Goal: Task Accomplishment & Management: Use online tool/utility

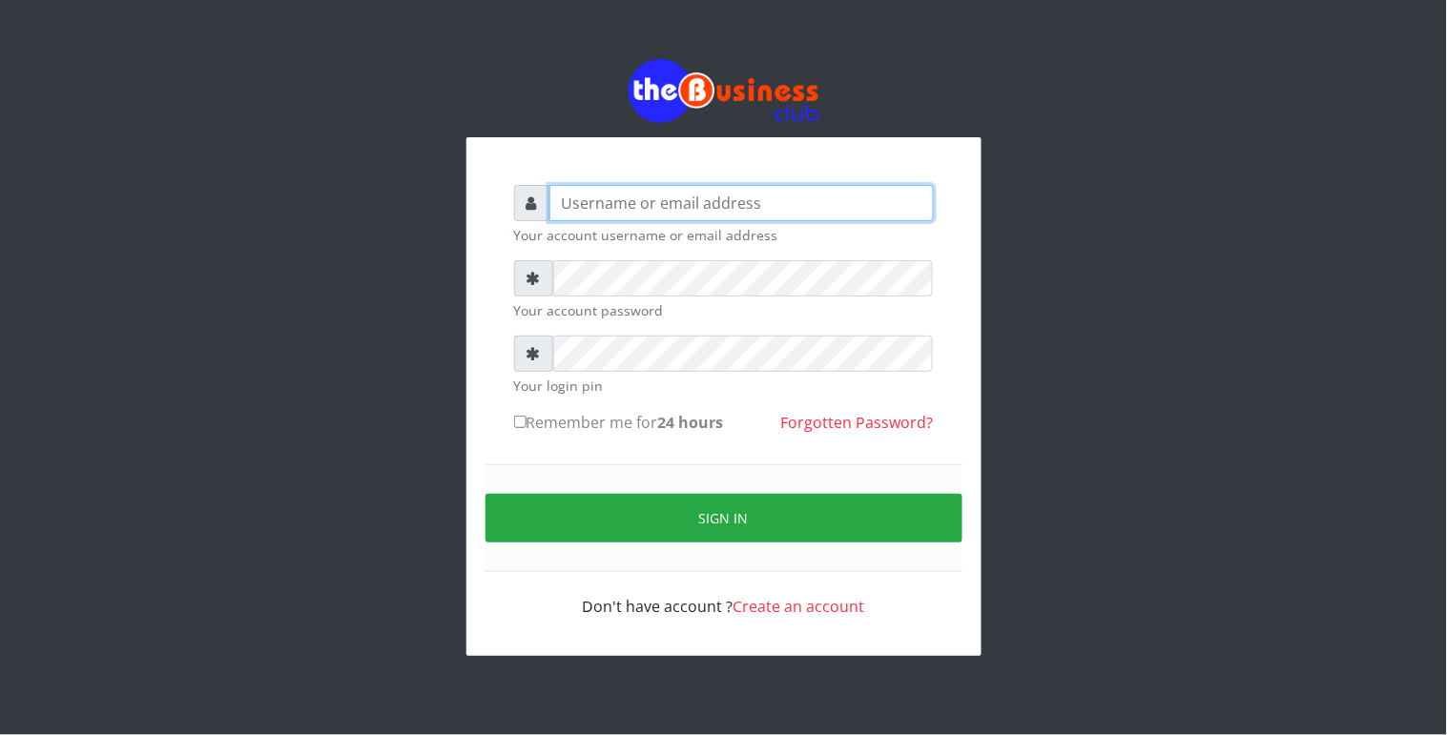
type input "Revgaly"
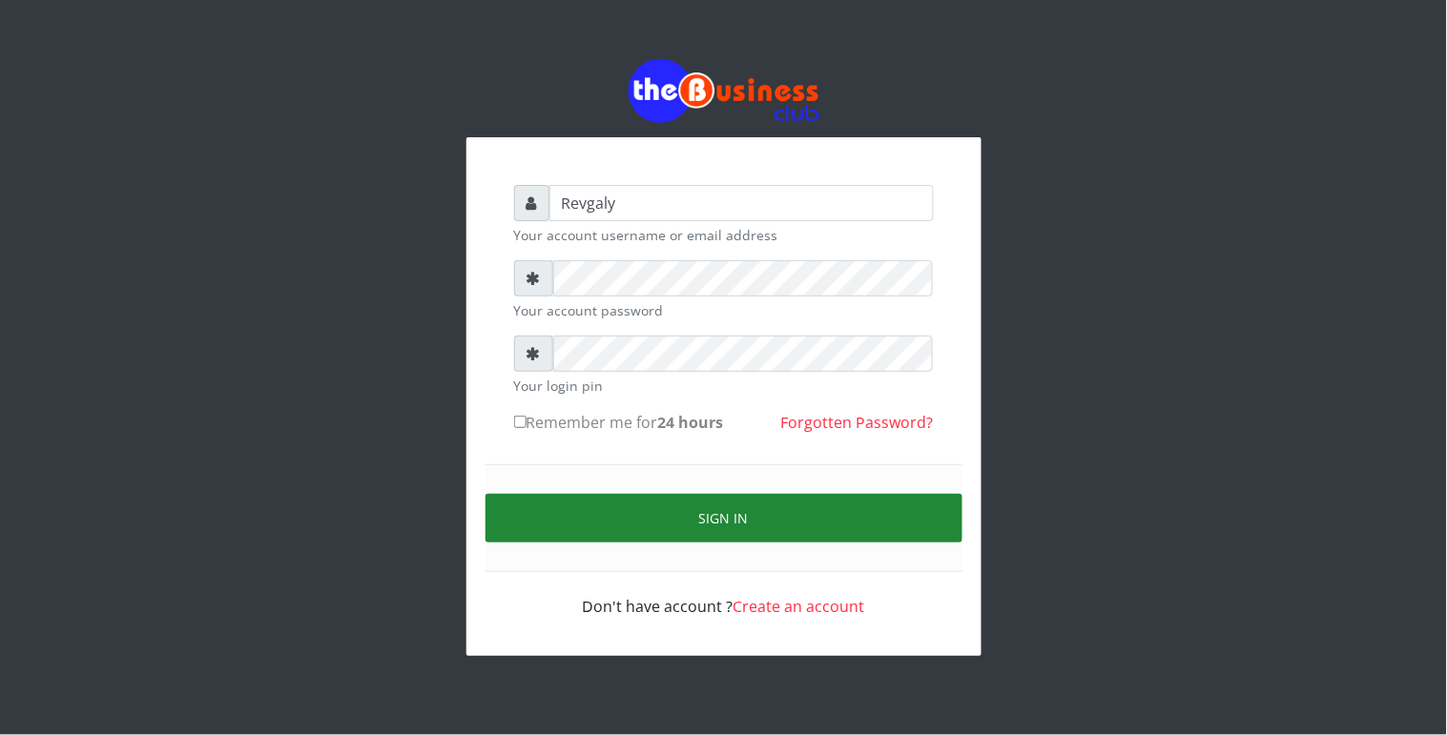
click at [582, 525] on button "Sign in" at bounding box center [723, 518] width 477 height 49
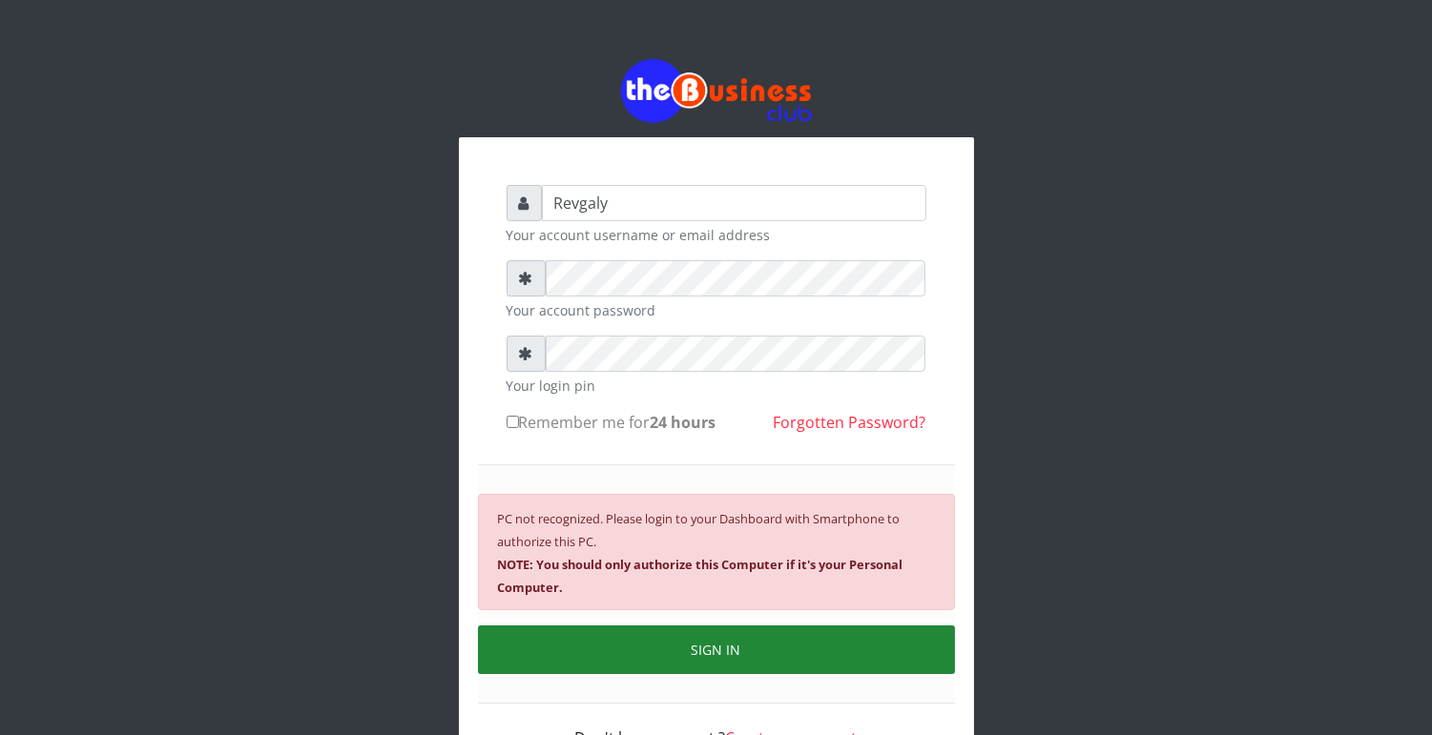
click at [702, 639] on button "SIGN IN" at bounding box center [716, 650] width 477 height 49
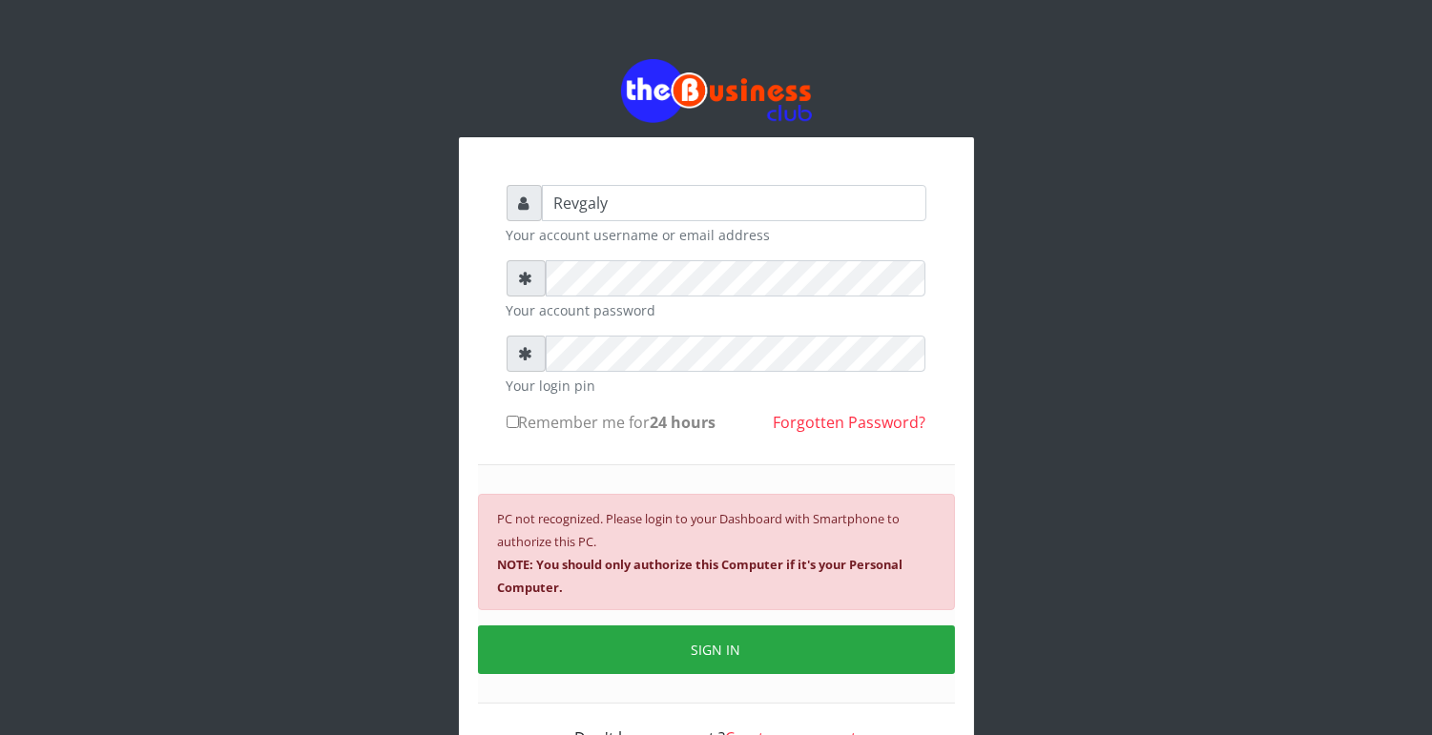
click at [509, 416] on input "Remember me for 24 hours" at bounding box center [512, 422] width 12 height 12
checkbox input "true"
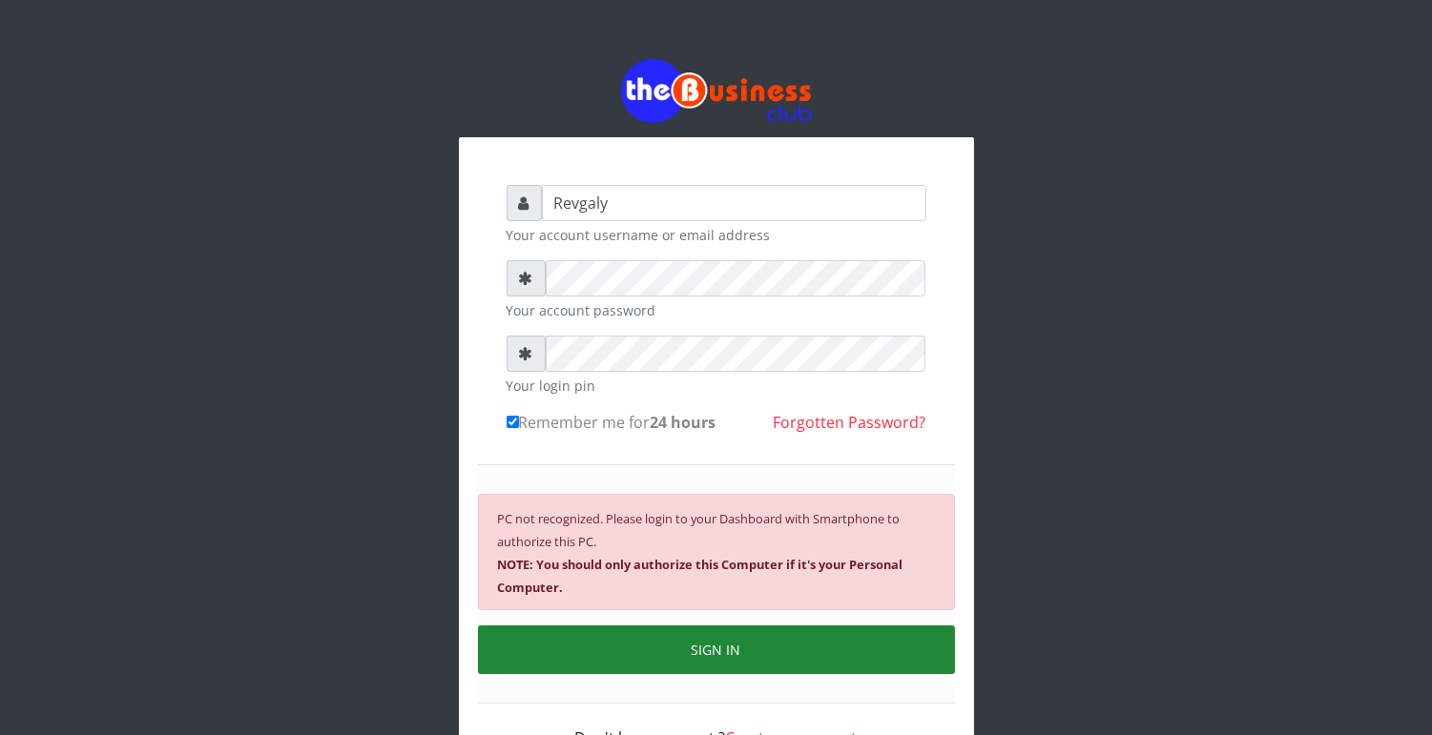
click at [754, 630] on button "SIGN IN" at bounding box center [716, 650] width 477 height 49
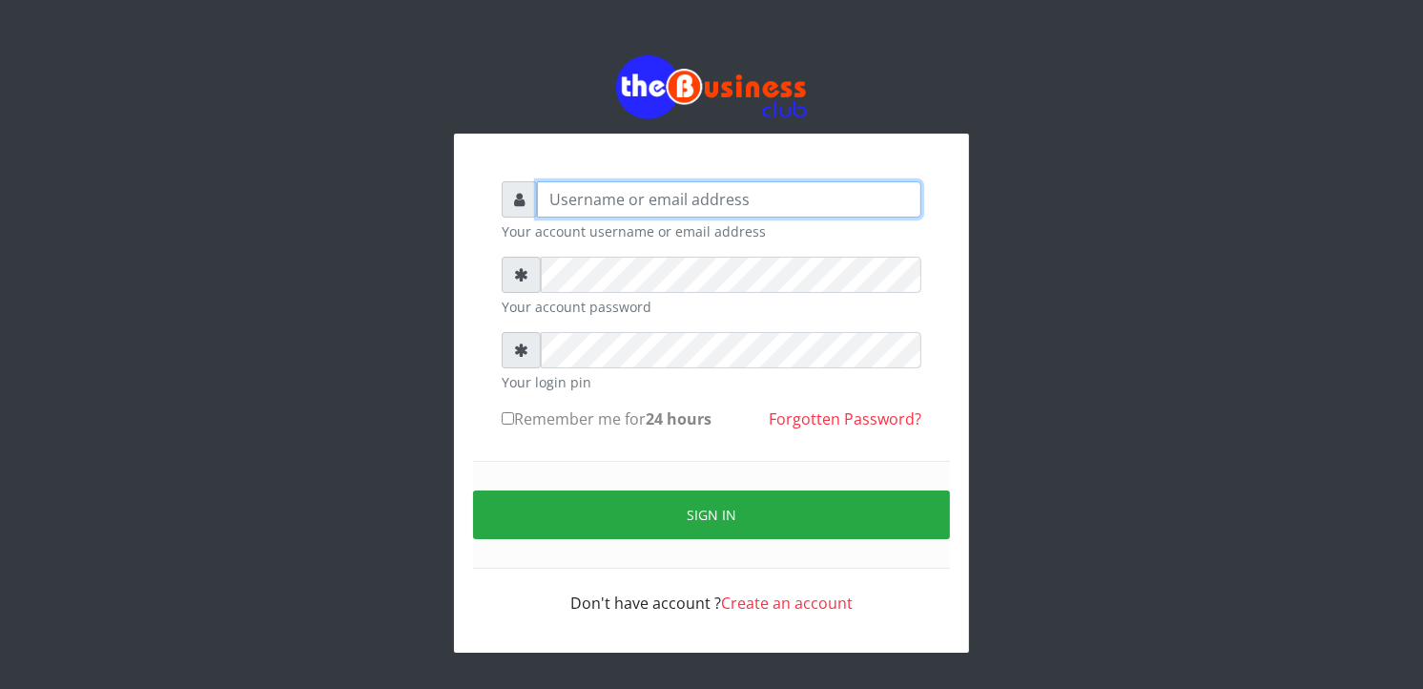
type input "Revgaly"
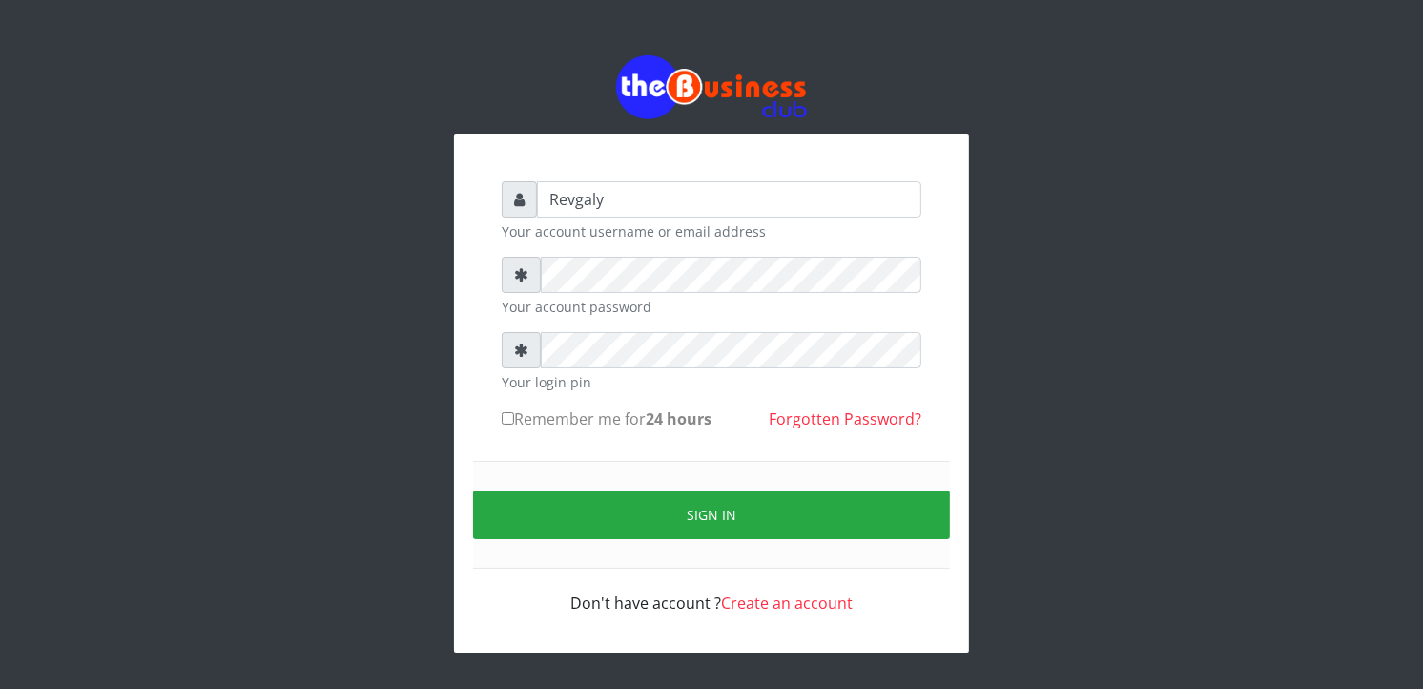
click at [502, 412] on input "Remember me for 24 hours" at bounding box center [508, 418] width 12 height 12
checkbox input "true"
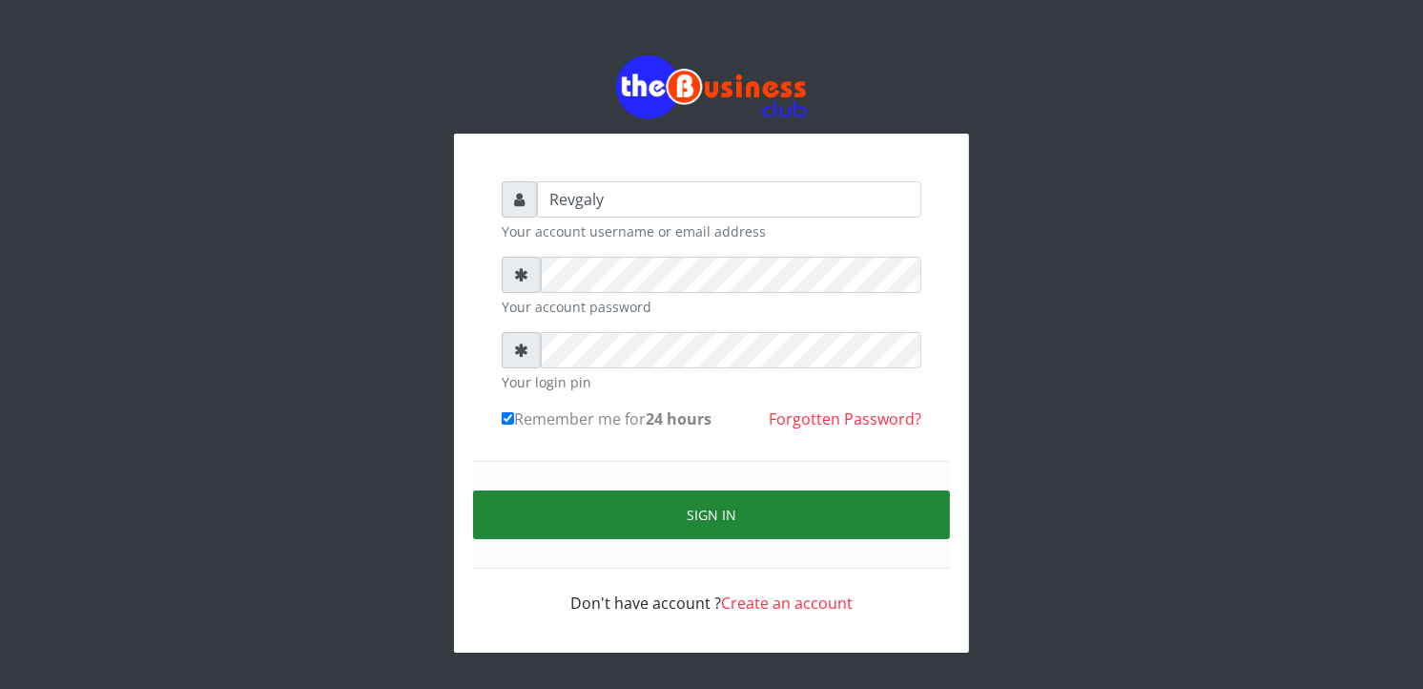
click at [668, 516] on button "Sign in" at bounding box center [711, 514] width 477 height 49
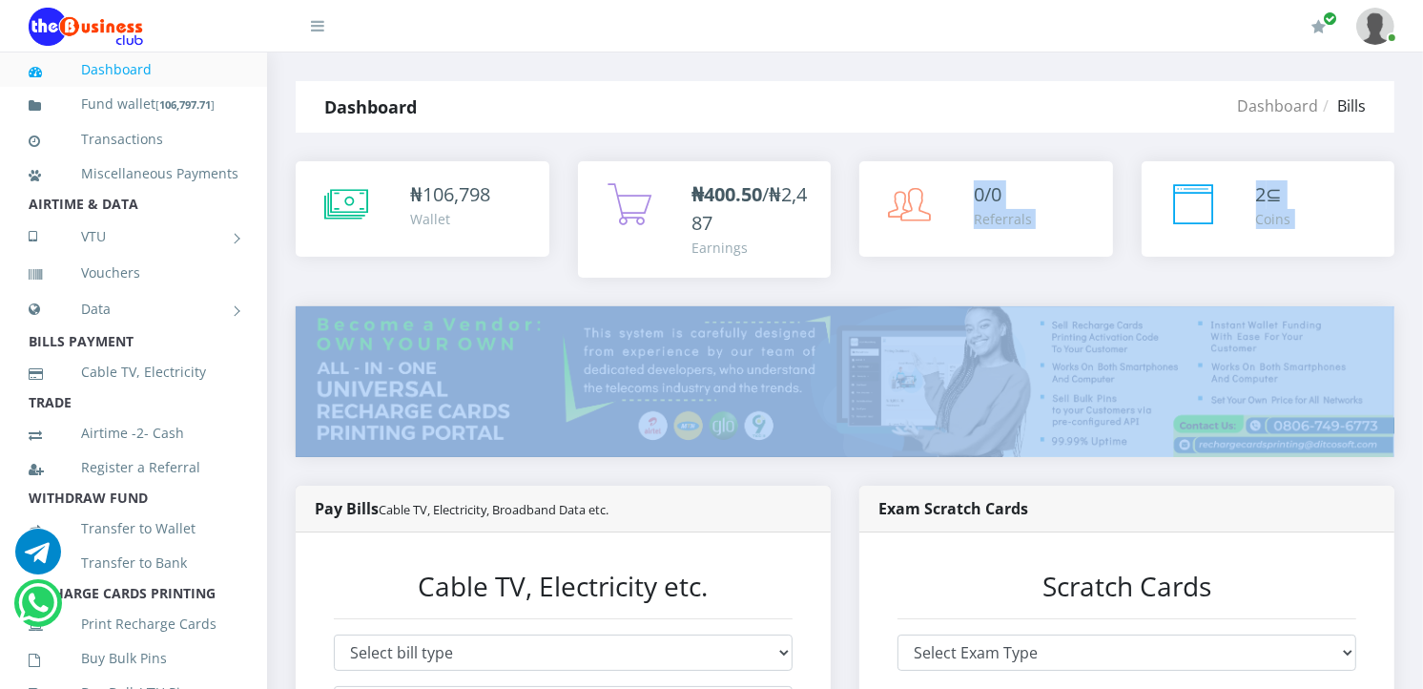
drag, startPoint x: 0, startPoint y: 0, endPoint x: 1070, endPoint y: 344, distance: 1124.2
click at [1070, 344] on div "₦ 106,798 Wallet ₦400.50 /₦2,487 Earnings" at bounding box center [845, 530] width 1099 height 738
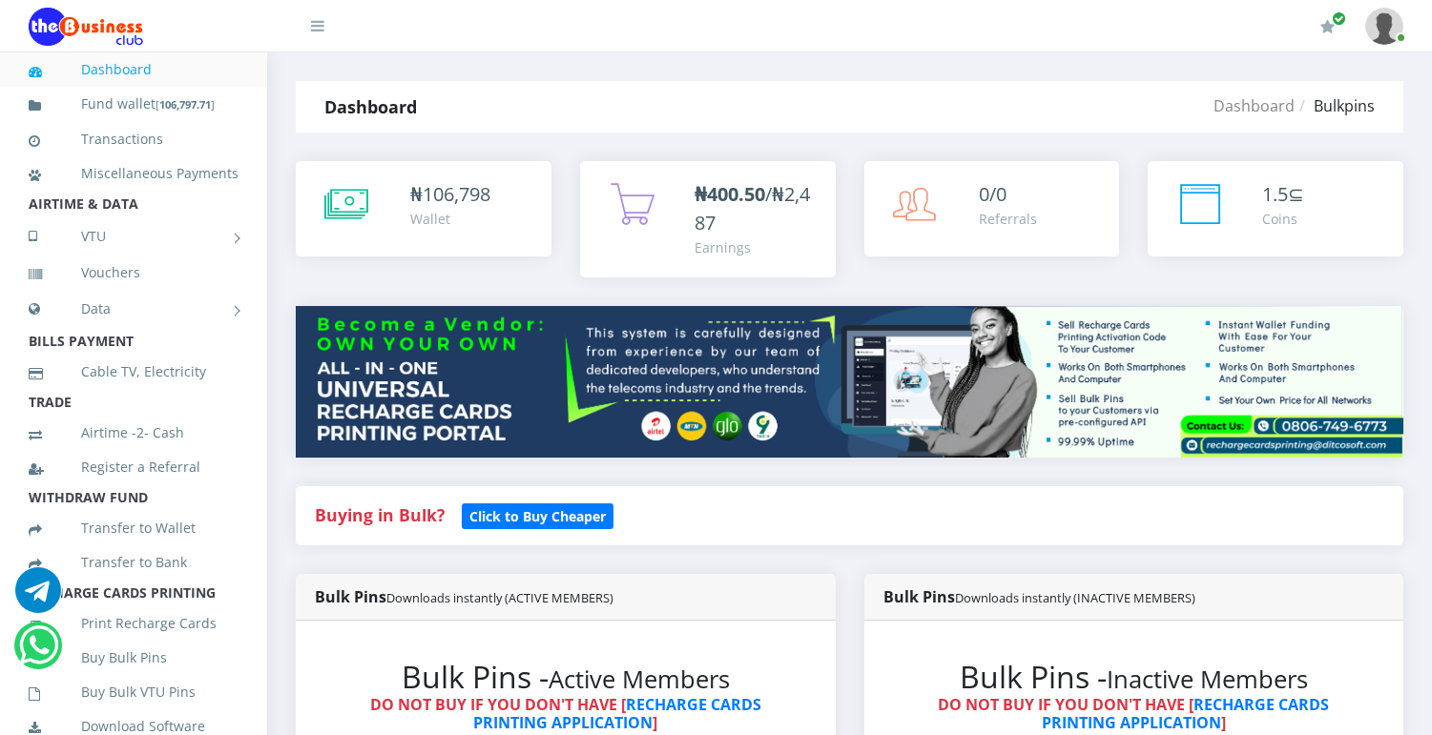
select select "MTN"
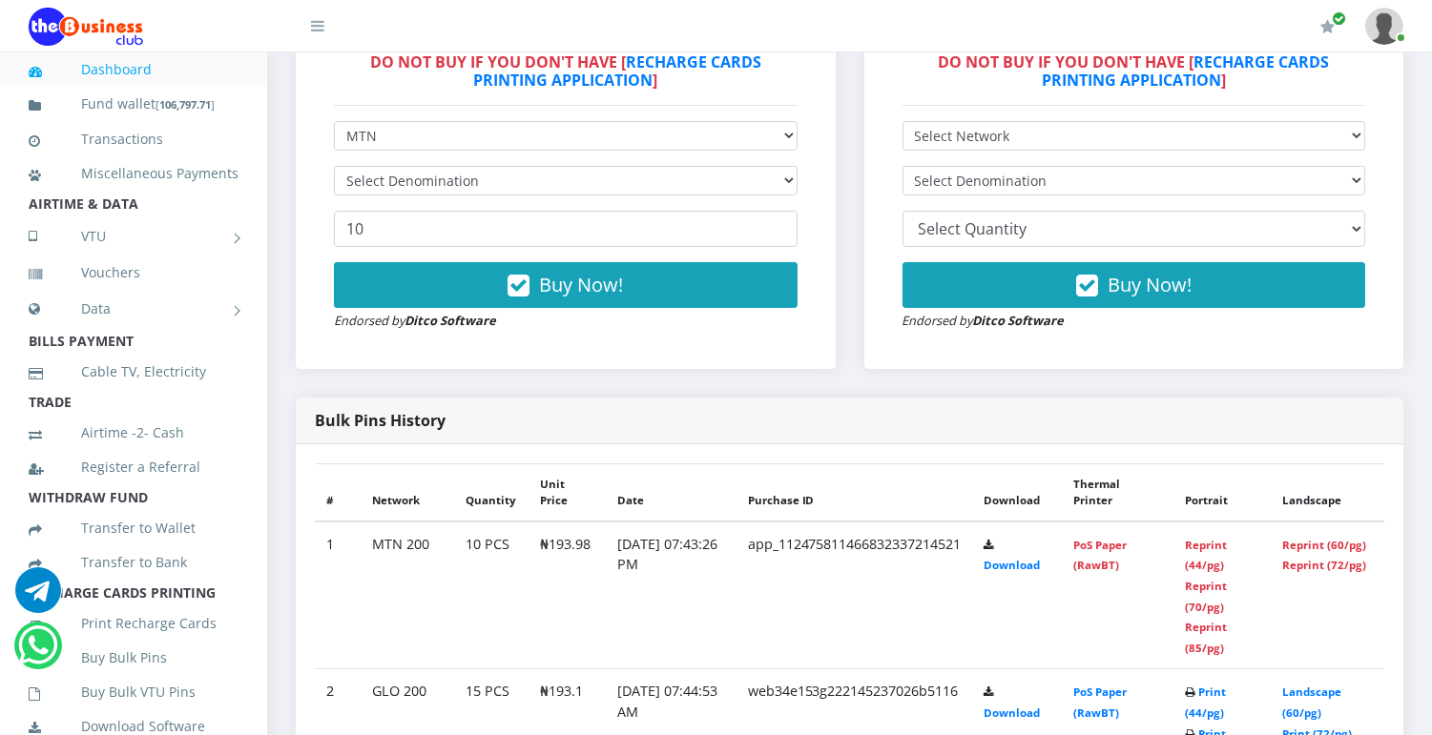
scroll to position [643, 0]
click at [563, 183] on select "Select Denomination" at bounding box center [566, 181] width 464 height 30
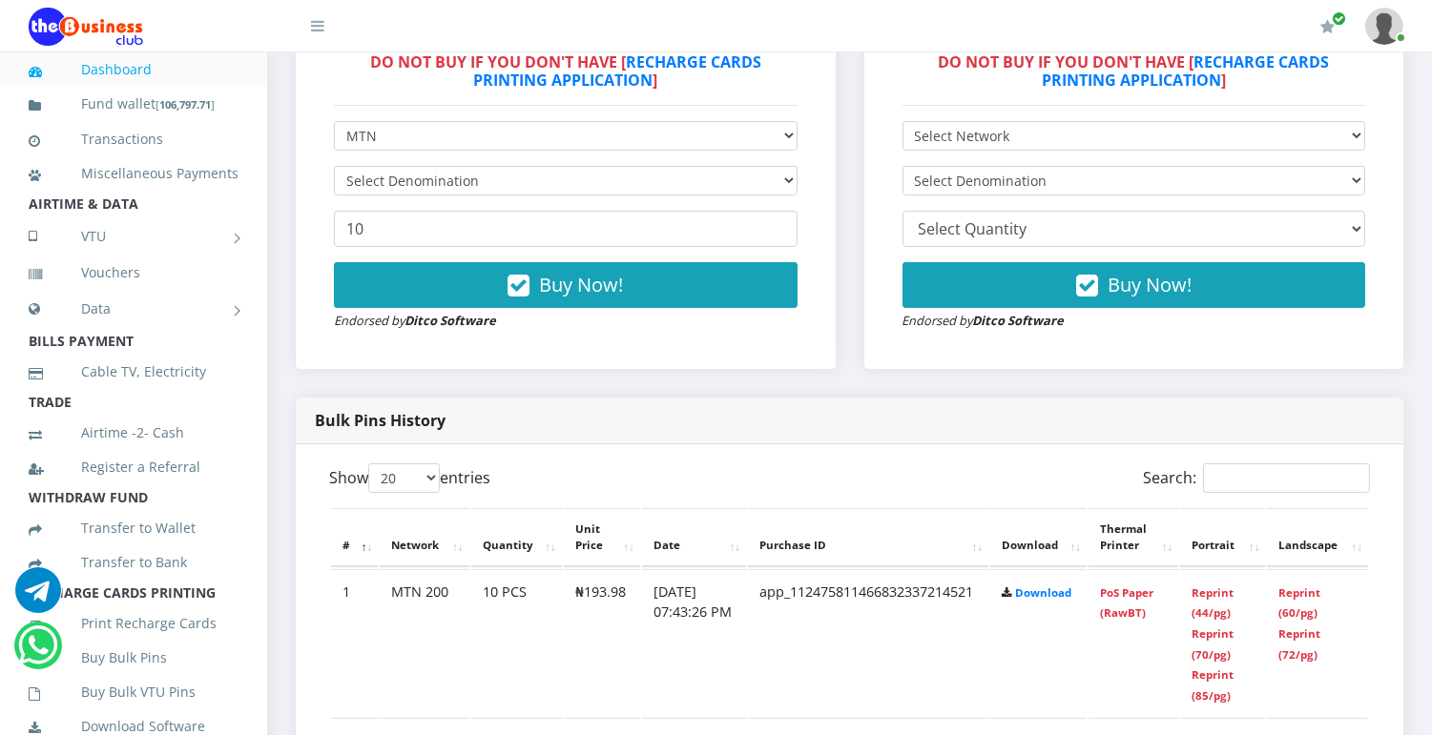
click at [596, 182] on select "Select Denomination" at bounding box center [566, 181] width 464 height 30
drag, startPoint x: 596, startPoint y: 182, endPoint x: 502, endPoint y: 217, distance: 100.8
click at [502, 217] on form "Select Network MTN Globacom 9Mobile Airtel Select Denomination 10 Buy Now! Endo…" at bounding box center [566, 226] width 464 height 210
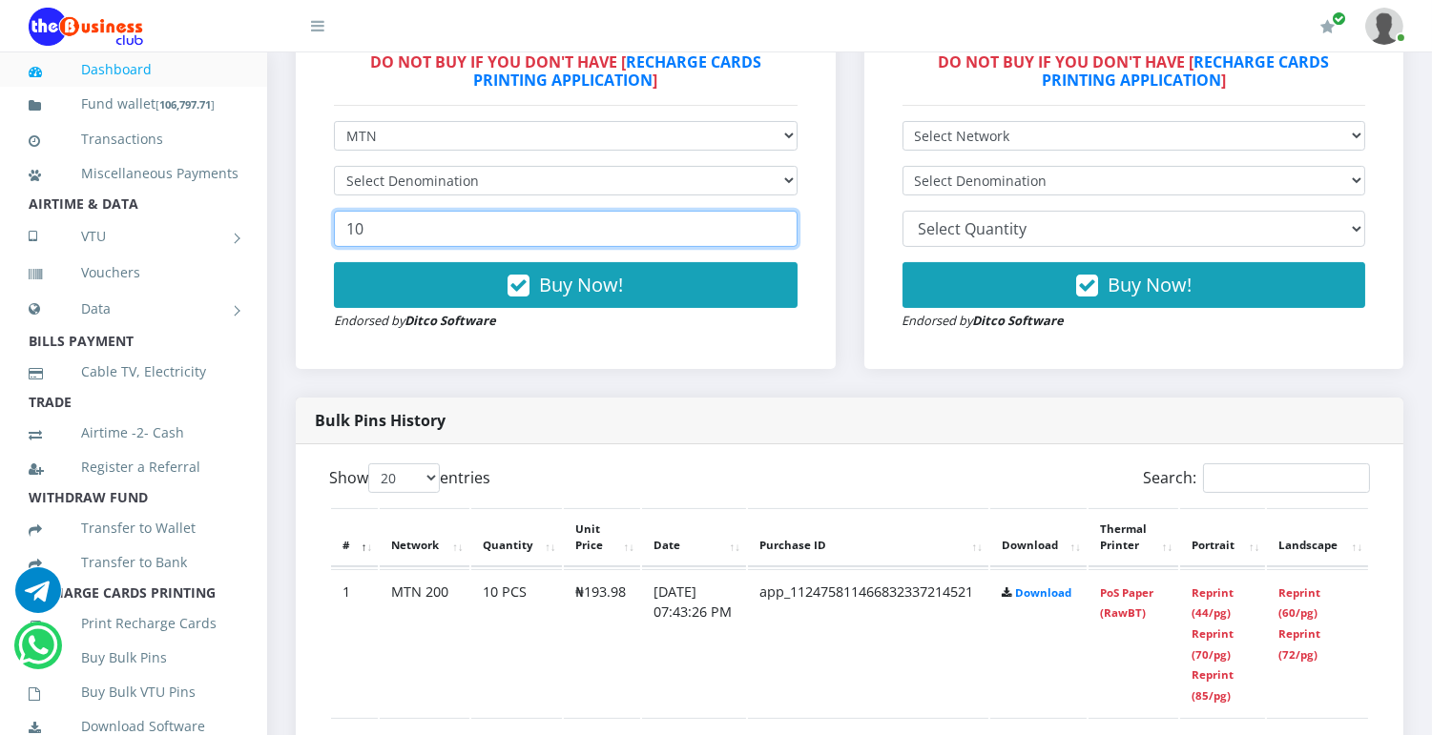
click at [500, 231] on input "10" at bounding box center [566, 229] width 464 height 36
type input "1"
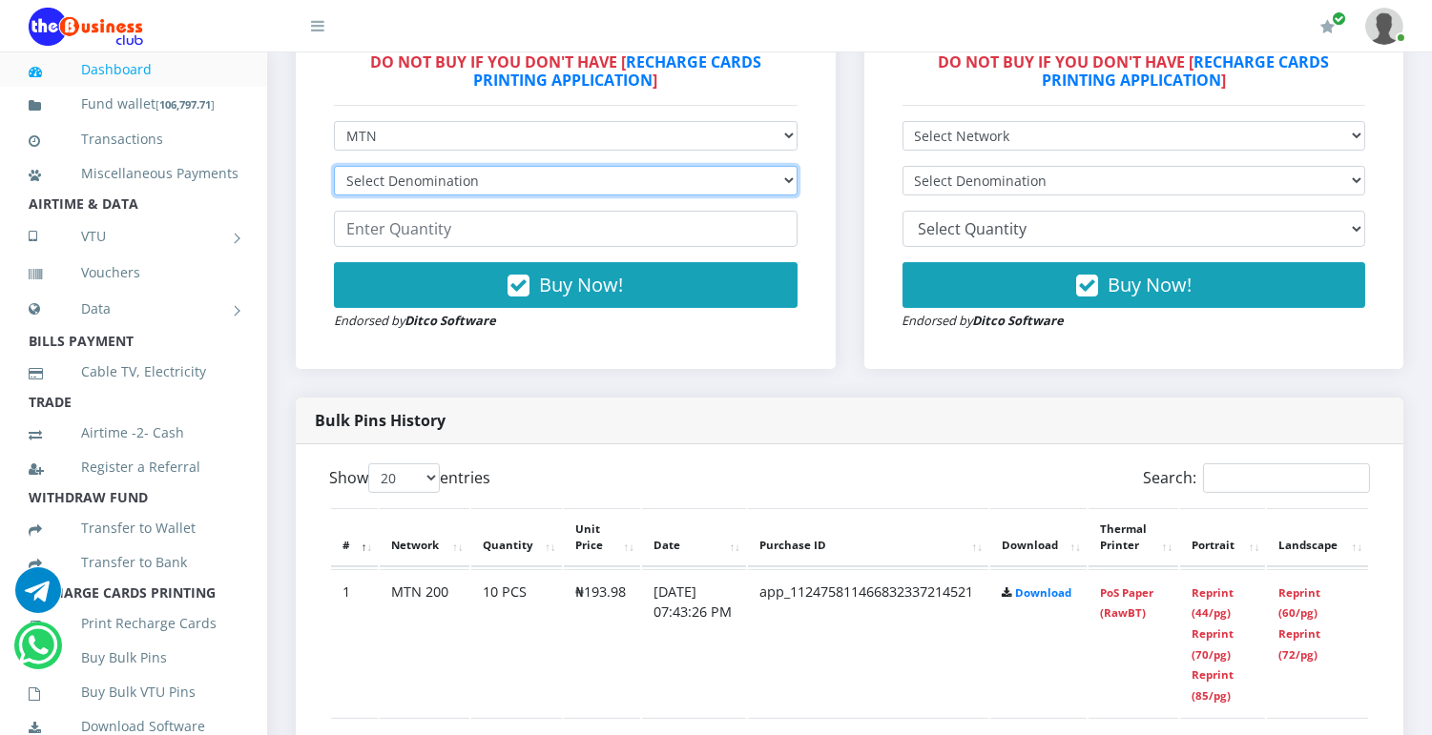
click at [681, 186] on select "Select Denomination" at bounding box center [566, 181] width 464 height 30
click at [778, 182] on select "Select Denomination" at bounding box center [566, 181] width 464 height 30
click at [792, 188] on select "Select Denomination" at bounding box center [566, 181] width 464 height 30
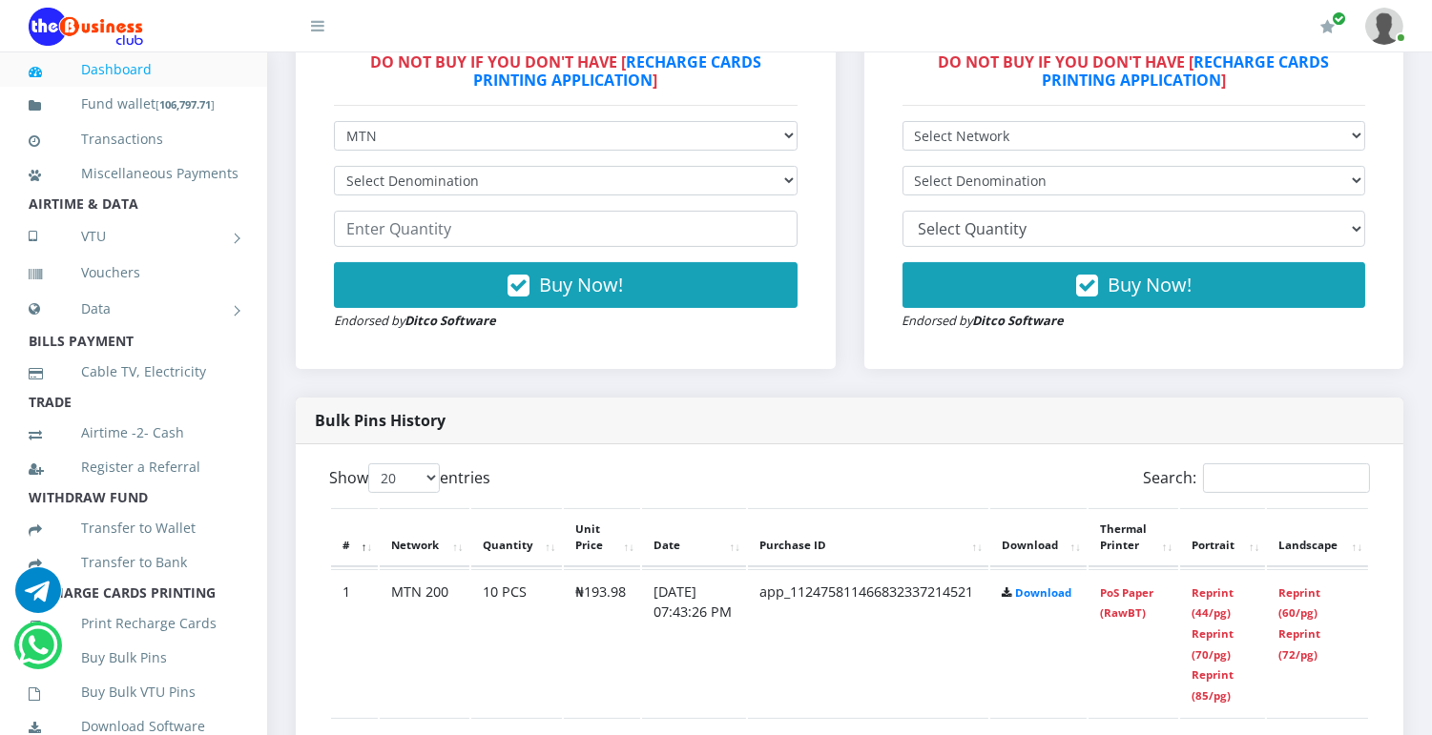
click at [1328, 442] on div "Bulk Pins History" at bounding box center [849, 421] width 1107 height 47
